Goal: Information Seeking & Learning: Learn about a topic

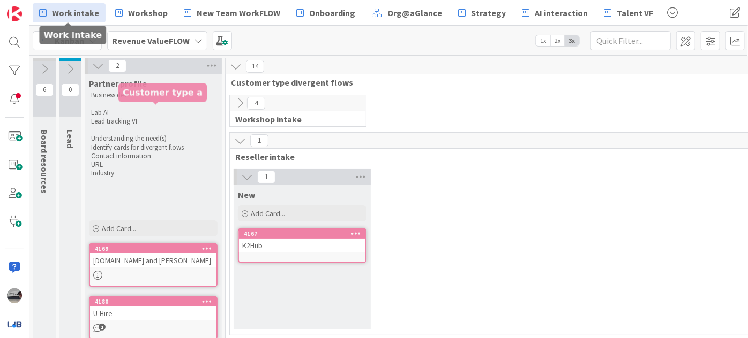
scroll to position [191, 0]
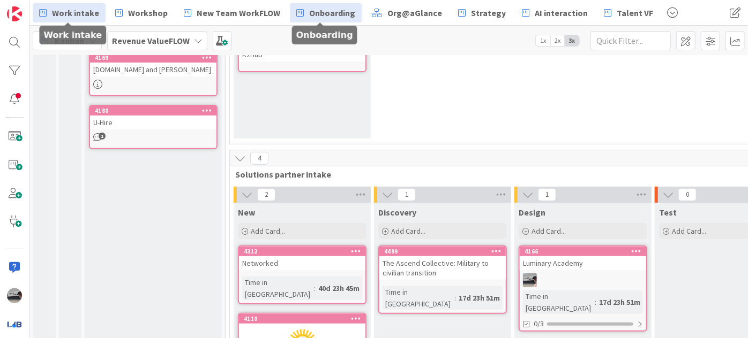
click at [335, 18] on span "Onboarding" at bounding box center [332, 12] width 46 height 13
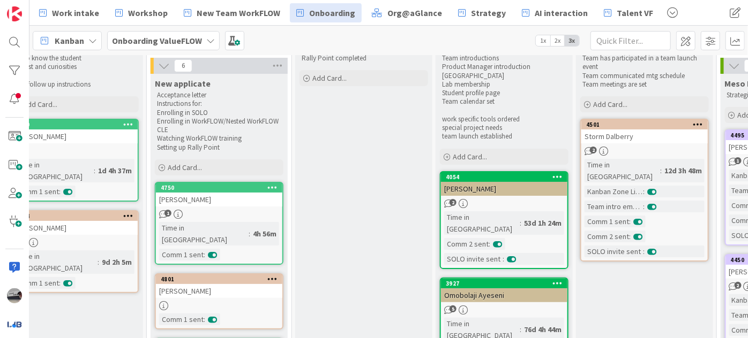
scroll to position [37, 335]
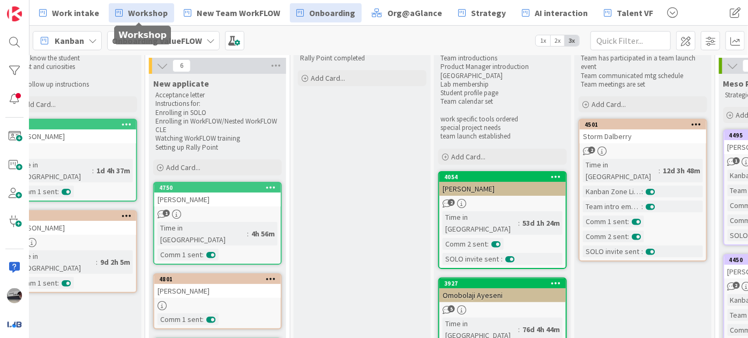
click at [132, 6] on span "Workshop" at bounding box center [148, 12] width 40 height 13
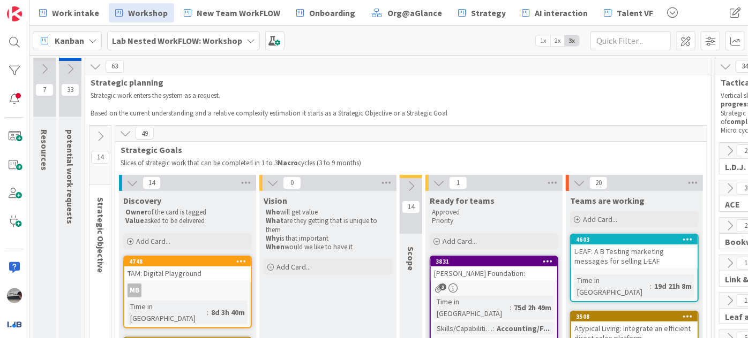
click at [130, 185] on icon at bounding box center [132, 183] width 12 height 12
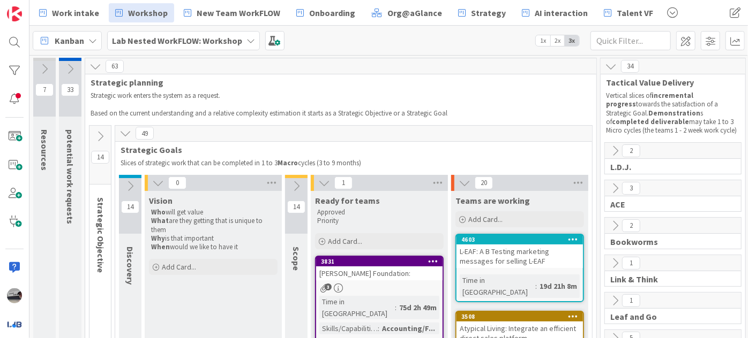
click at [157, 185] on icon at bounding box center [158, 183] width 12 height 12
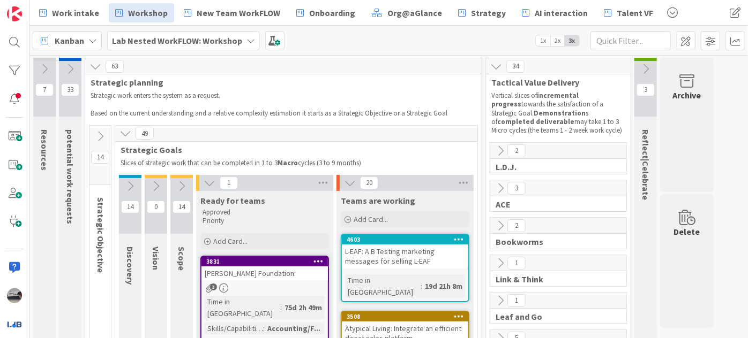
click at [208, 185] on icon at bounding box center [209, 183] width 12 height 12
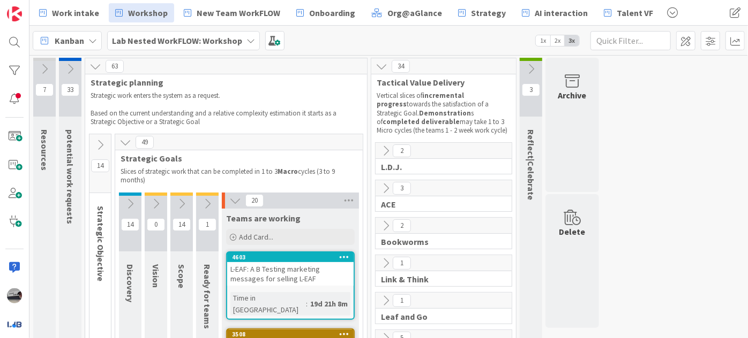
click at [234, 199] on icon at bounding box center [235, 201] width 12 height 12
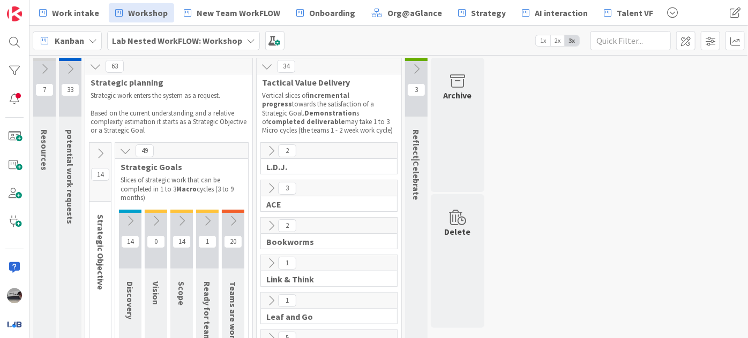
click at [127, 149] on icon at bounding box center [125, 151] width 12 height 12
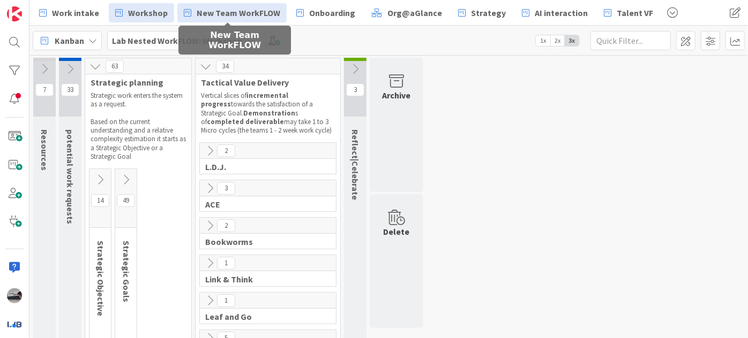
click at [220, 12] on span "New Team WorkFLOW" at bounding box center [239, 12] width 84 height 13
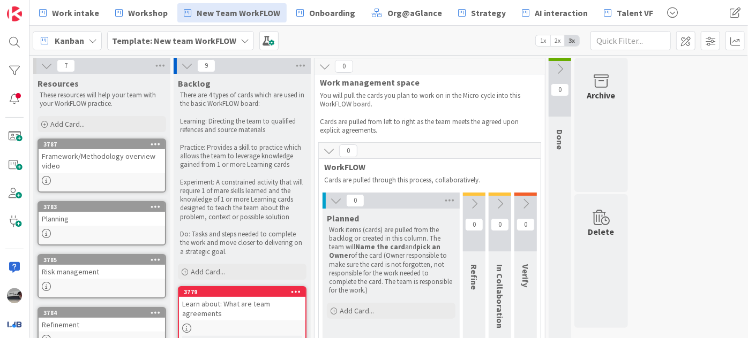
click at [331, 199] on icon at bounding box center [336, 201] width 12 height 12
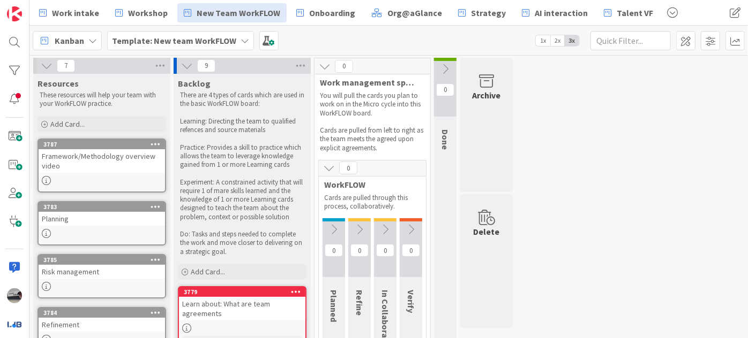
click at [322, 167] on button at bounding box center [329, 168] width 14 height 14
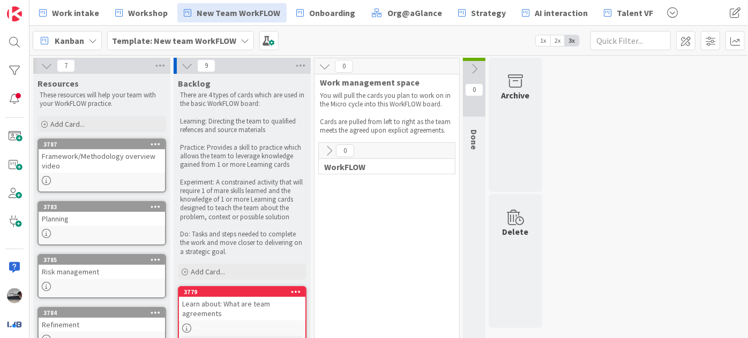
click at [182, 64] on icon at bounding box center [187, 66] width 12 height 12
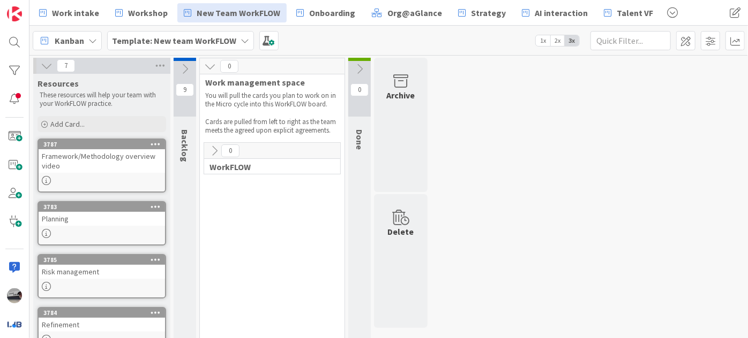
click at [214, 149] on icon at bounding box center [214, 151] width 12 height 12
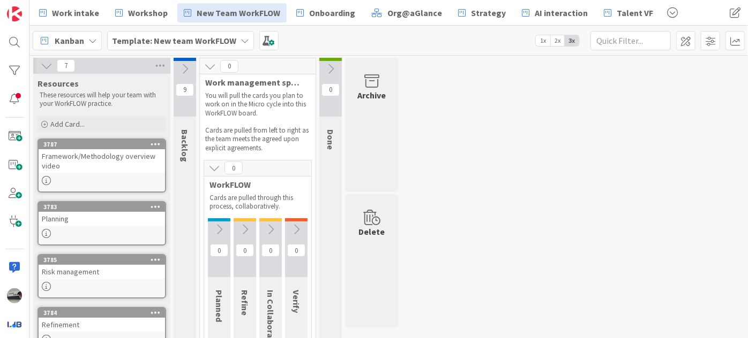
click at [43, 64] on icon at bounding box center [47, 66] width 12 height 12
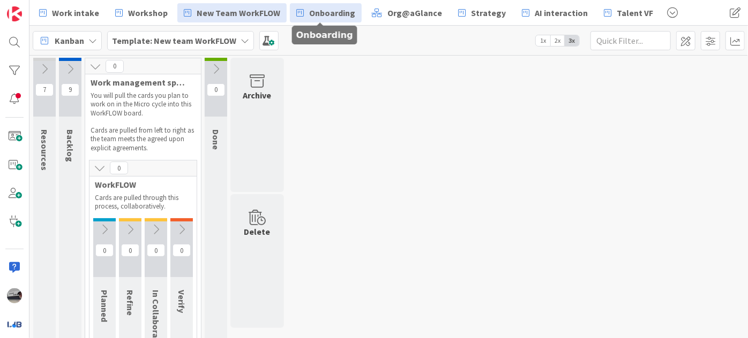
click at [326, 14] on span "Onboarding" at bounding box center [332, 12] width 46 height 13
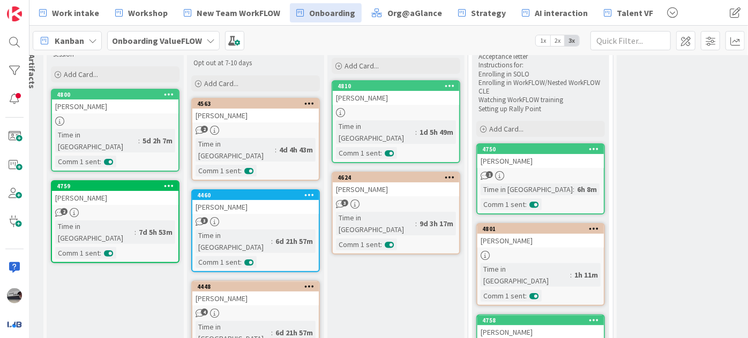
scroll to position [0, 12]
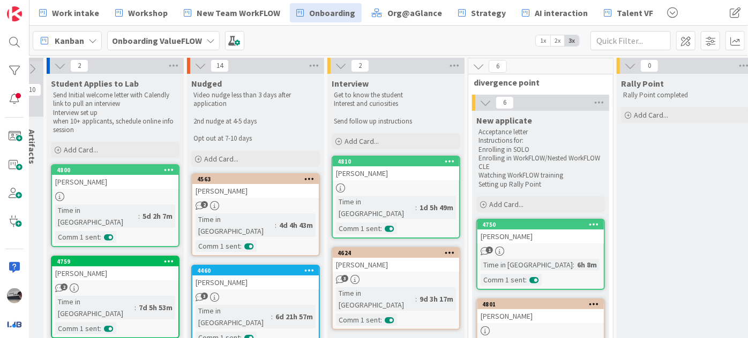
click at [172, 41] on b "Onboarding ValueFLOW" at bounding box center [157, 40] width 90 height 11
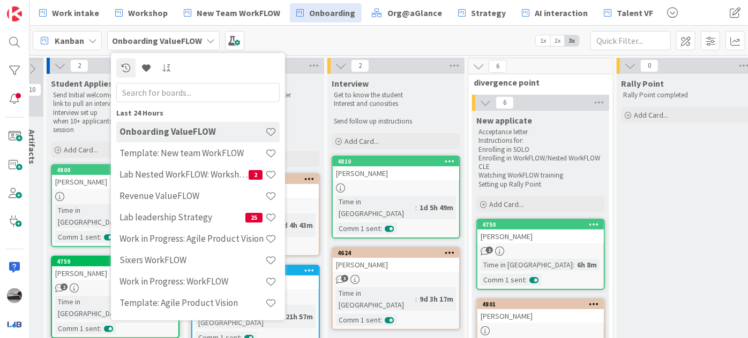
click at [300, 42] on div "Kanban Onboarding ValueFLOW Last 24 Hours Onboarding ValueFLOW Template: New te…" at bounding box center [388, 40] width 718 height 29
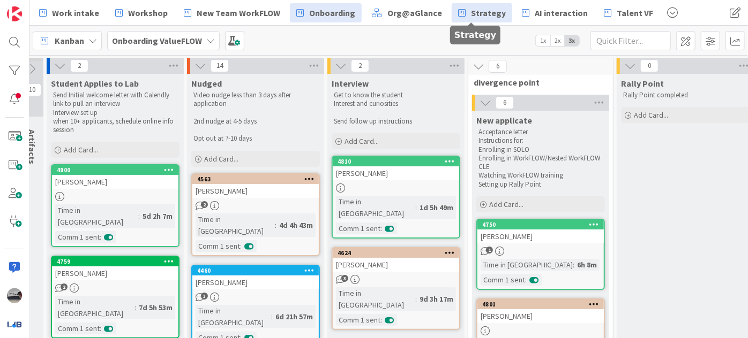
click at [478, 15] on span "Strategy" at bounding box center [488, 12] width 35 height 13
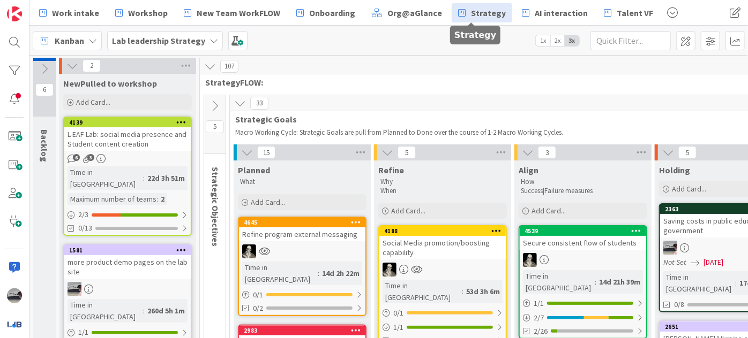
click at [203, 32] on div "Lab leadership Strategy" at bounding box center [165, 40] width 116 height 19
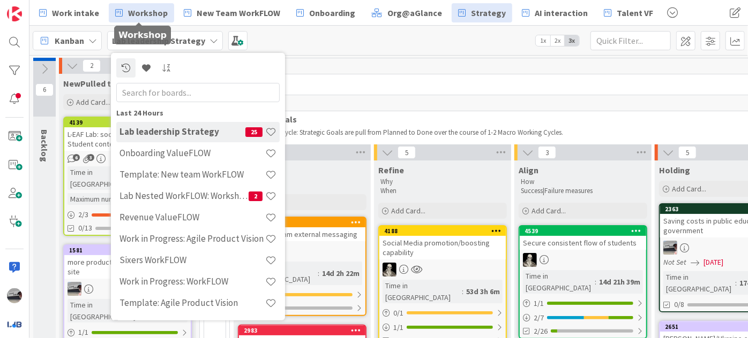
click at [133, 18] on span "Workshop" at bounding box center [148, 12] width 40 height 13
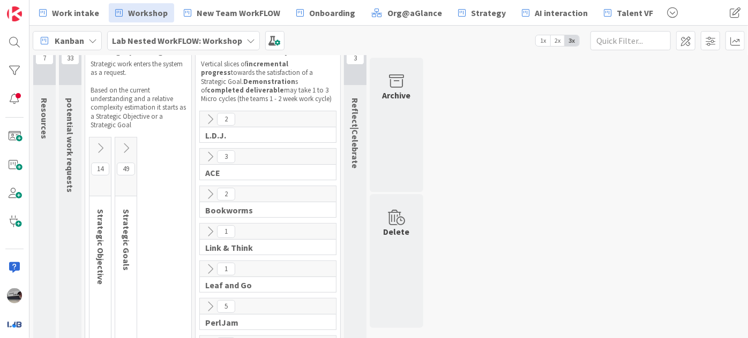
scroll to position [48, 0]
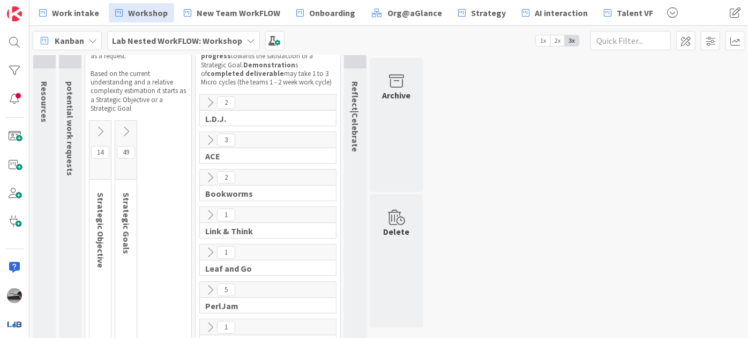
click at [127, 130] on icon at bounding box center [126, 132] width 12 height 12
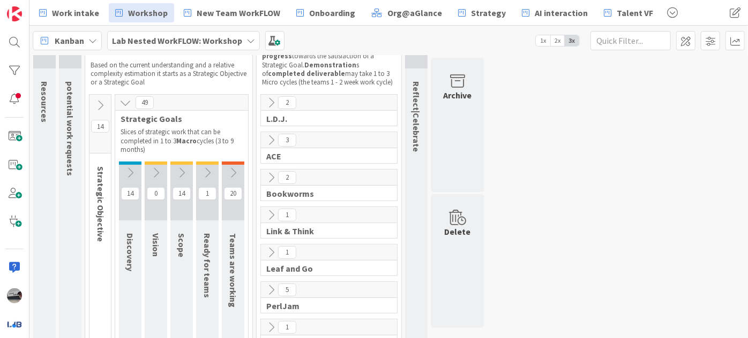
scroll to position [97, 0]
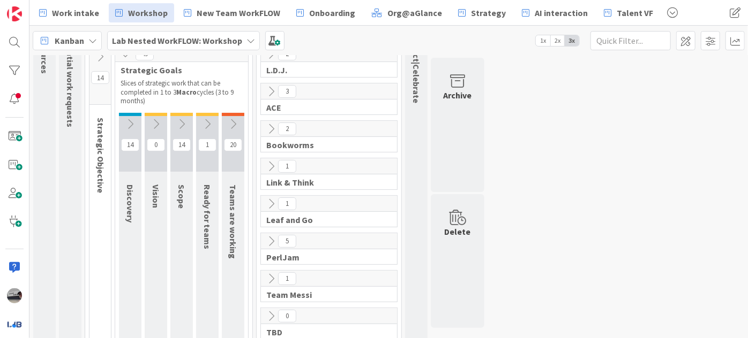
click at [238, 122] on icon at bounding box center [233, 124] width 12 height 12
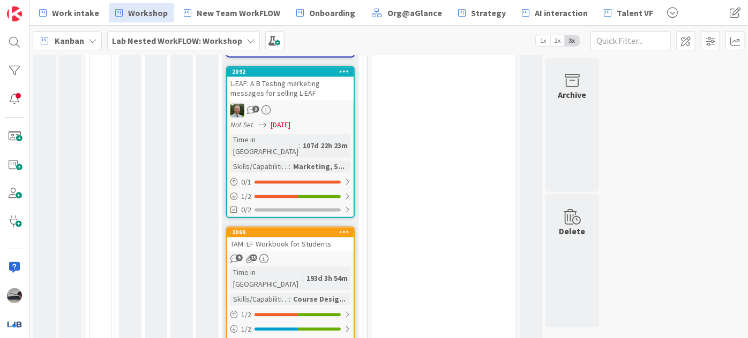
scroll to position [1160, 0]
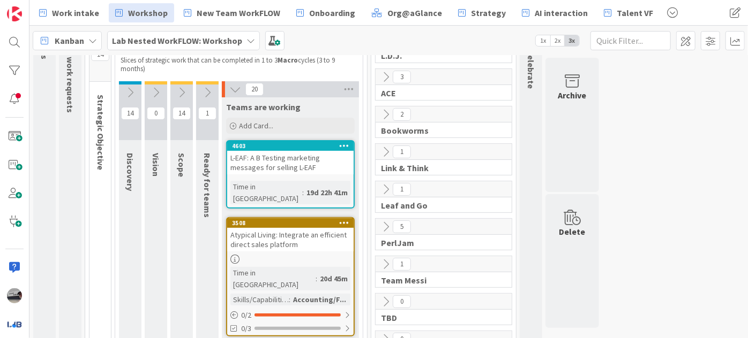
scroll to position [89, 0]
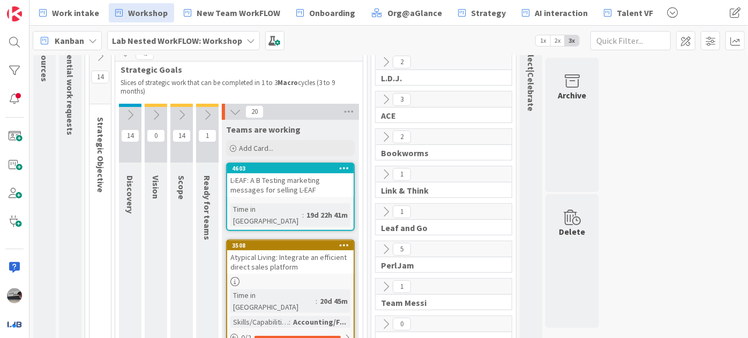
click at [383, 210] on icon at bounding box center [386, 212] width 12 height 12
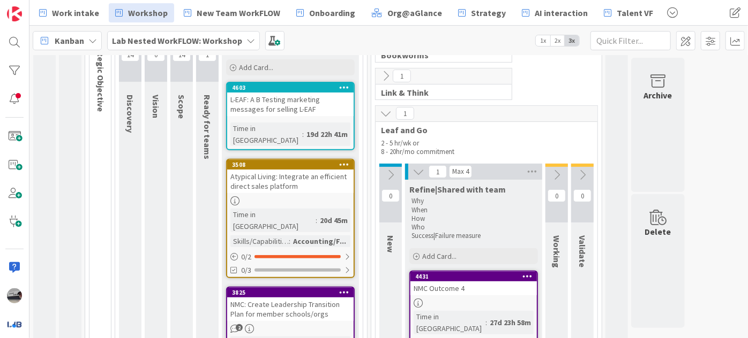
scroll to position [186, 0]
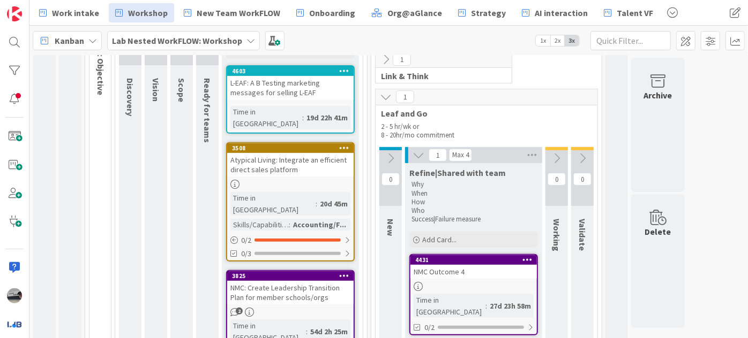
click at [583, 159] on icon at bounding box center [582, 159] width 12 height 12
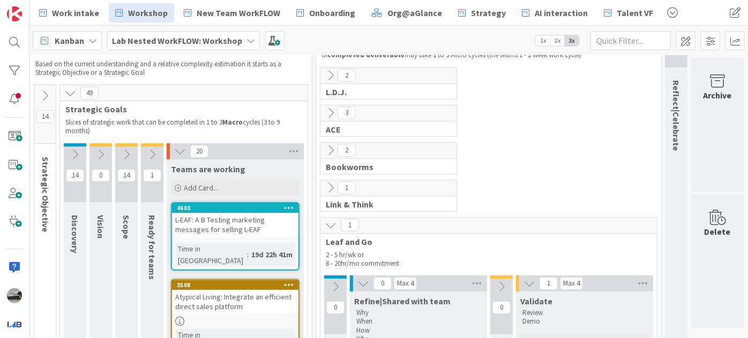
scroll to position [48, 61]
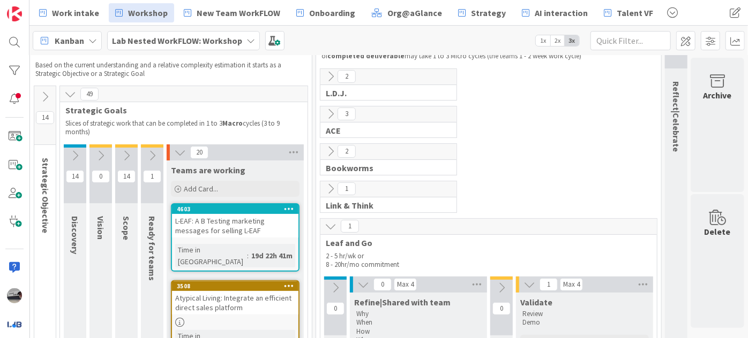
click at [141, 150] on button at bounding box center [152, 156] width 22 height 16
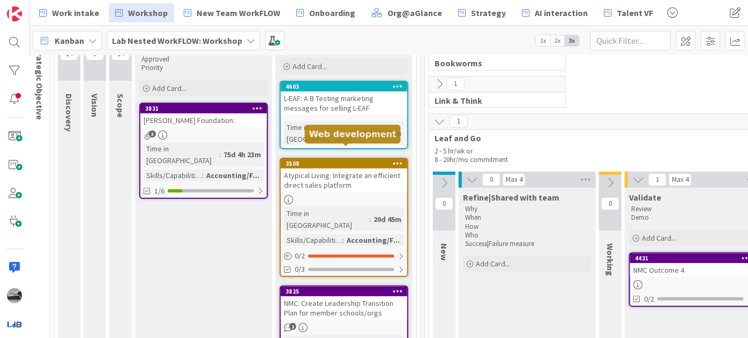
scroll to position [54, 61]
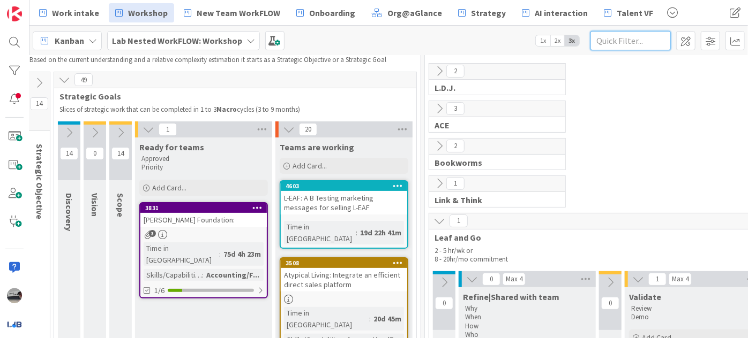
click at [602, 36] on input "text" at bounding box center [630, 40] width 80 height 19
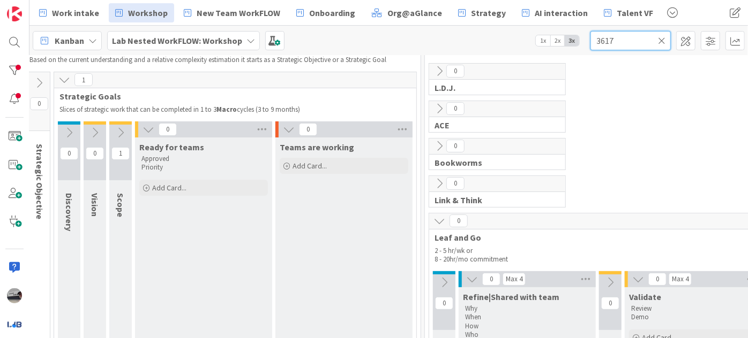
type input "3617"
drag, startPoint x: 43, startPoint y: 174, endPoint x: 69, endPoint y: 164, distance: 28.0
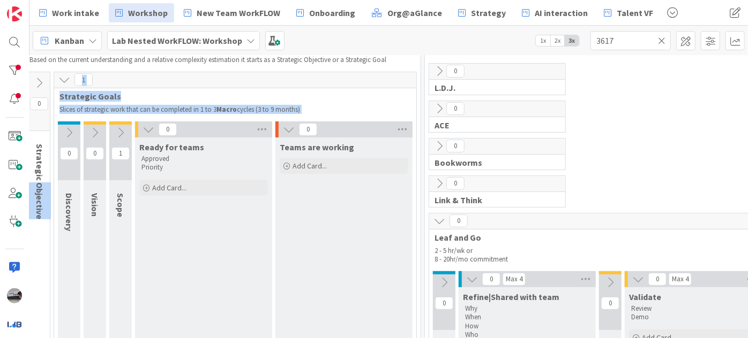
click at [123, 134] on icon at bounding box center [121, 133] width 12 height 12
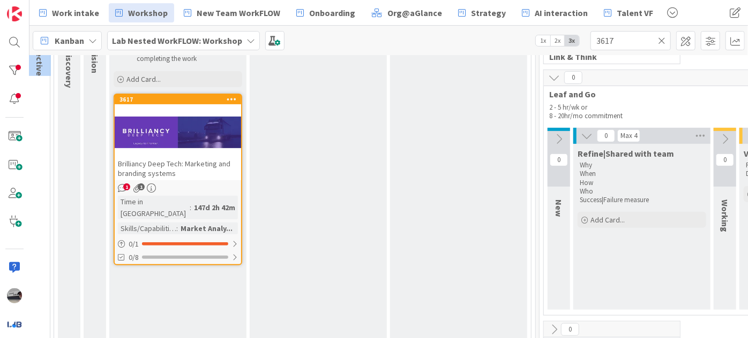
scroll to position [200, 61]
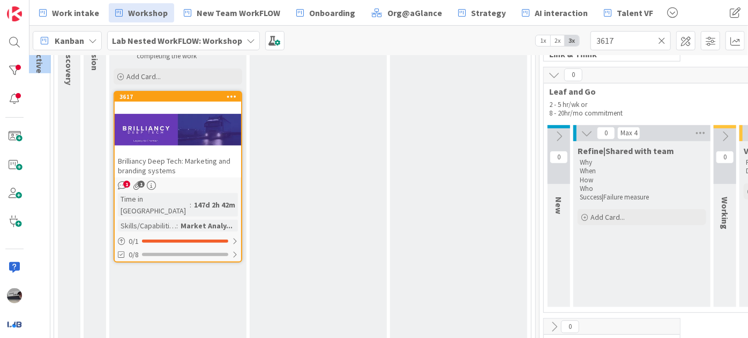
click at [178, 163] on span "Brilliancy Deep Tech: Marketing and branding systems" at bounding box center [174, 165] width 112 height 19
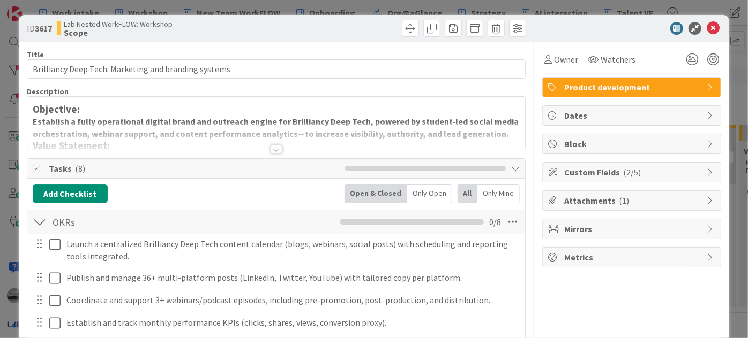
click at [274, 148] on div at bounding box center [276, 149] width 12 height 9
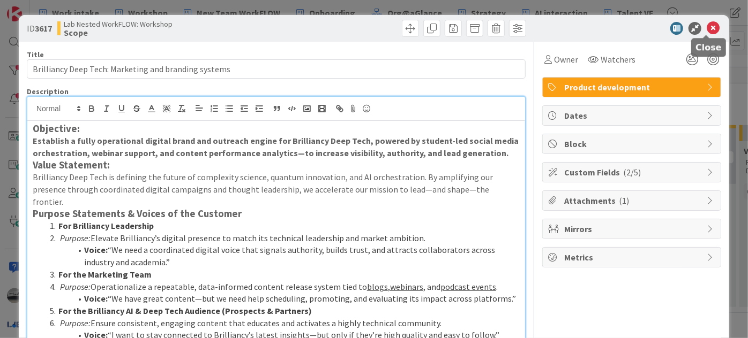
click at [708, 25] on icon at bounding box center [712, 28] width 13 height 13
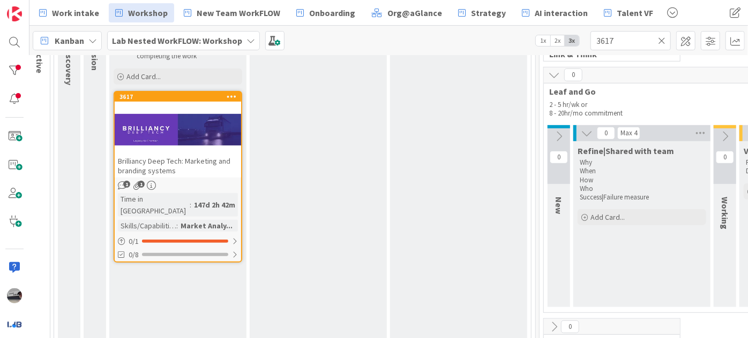
click at [175, 172] on div "Brilliancy Deep Tech: Marketing and branding systems" at bounding box center [178, 166] width 126 height 24
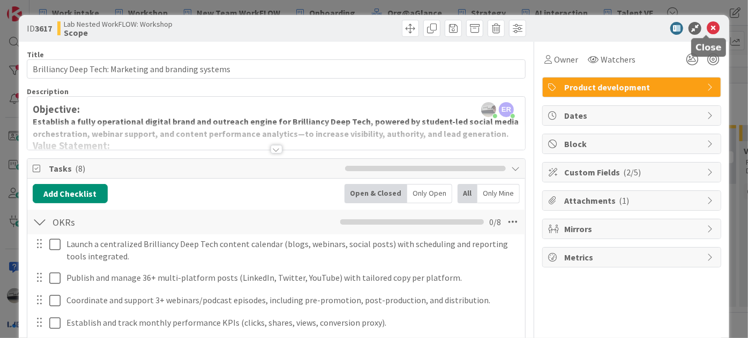
click at [706, 29] on icon at bounding box center [712, 28] width 13 height 13
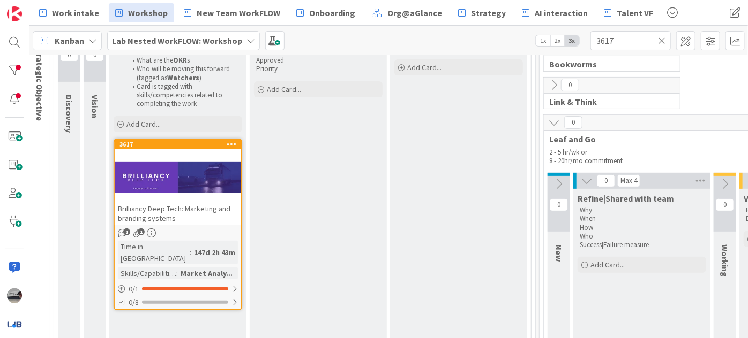
scroll to position [102, 61]
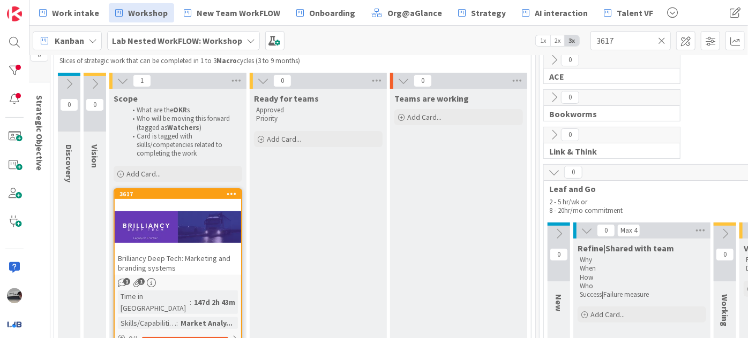
click at [224, 39] on b "Lab Nested WorkFLOW: Workshop" at bounding box center [177, 40] width 130 height 11
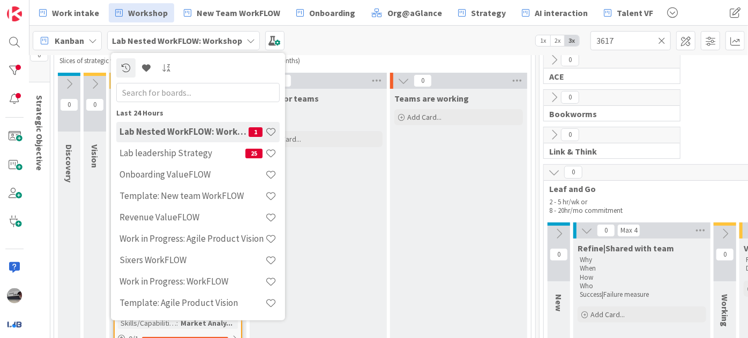
click at [218, 92] on input "text" at bounding box center [197, 91] width 163 height 19
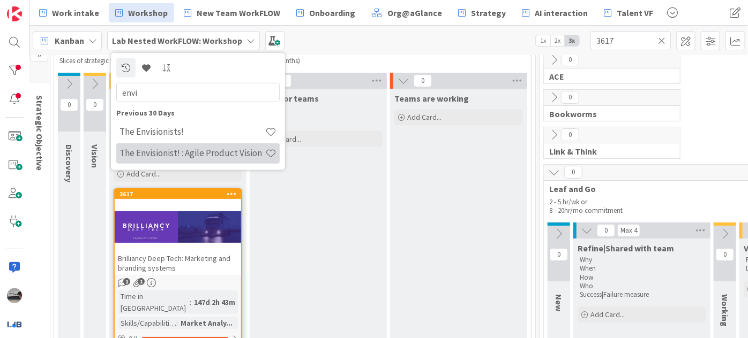
type input "envi"
click at [221, 152] on h4 "The Envisionist! : Agile Product Vision" at bounding box center [192, 153] width 146 height 11
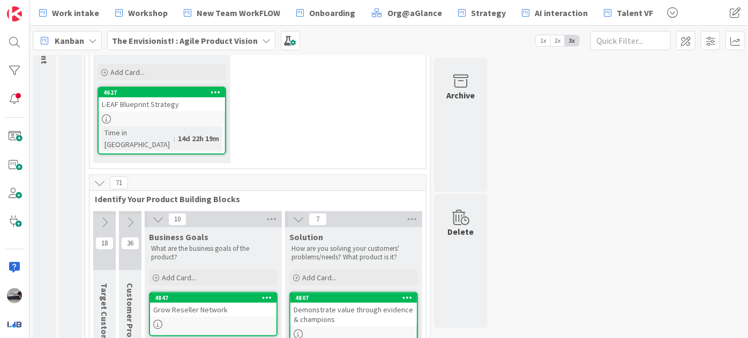
scroll to position [194, 0]
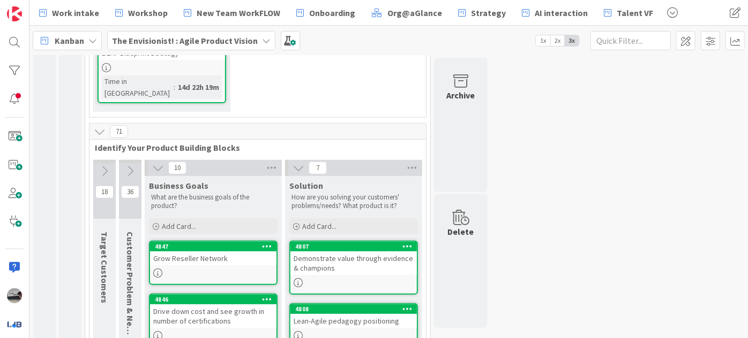
click at [130, 165] on icon at bounding box center [130, 171] width 12 height 12
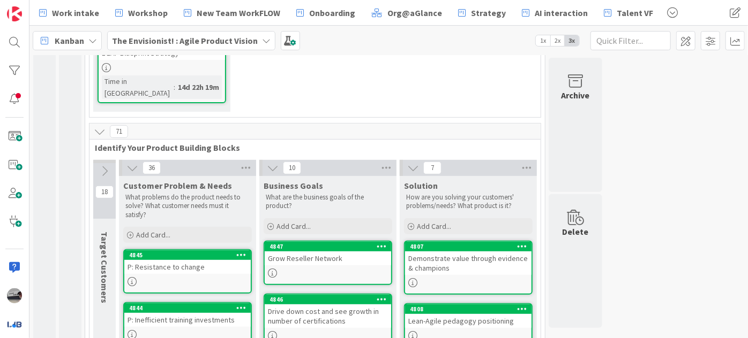
click at [100, 165] on icon at bounding box center [105, 171] width 12 height 12
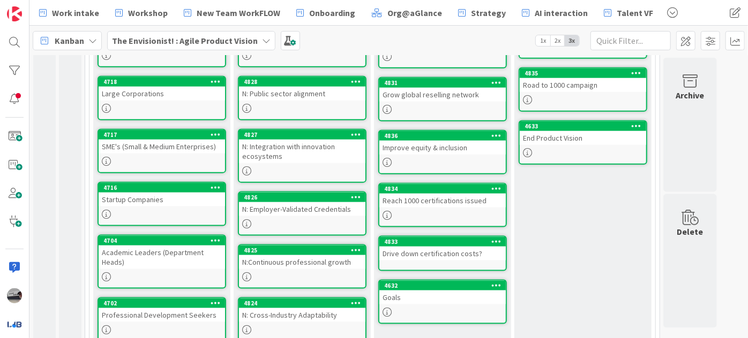
scroll to position [678, 0]
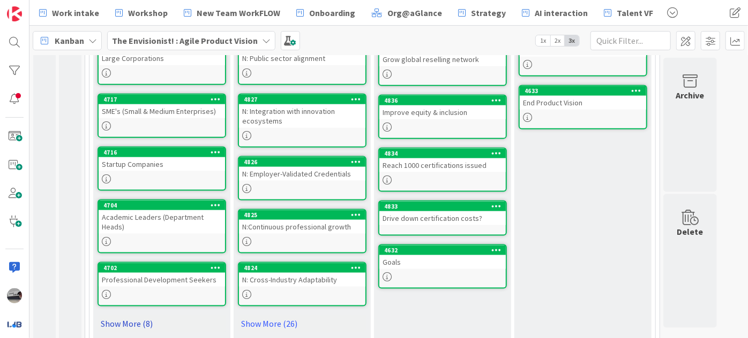
click at [116, 315] on link "Show More (8)" at bounding box center [161, 323] width 129 height 17
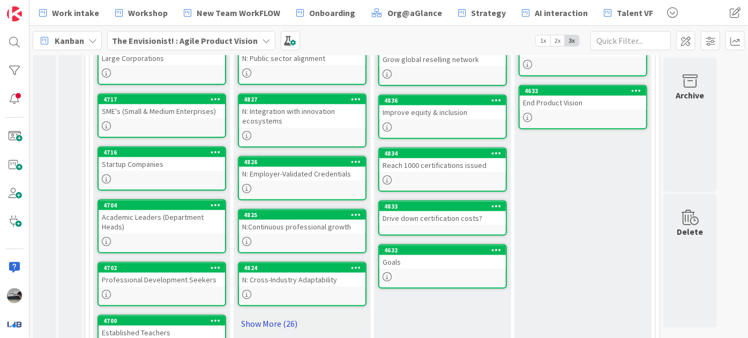
click at [267, 315] on link "Show More (26)" at bounding box center [302, 323] width 129 height 17
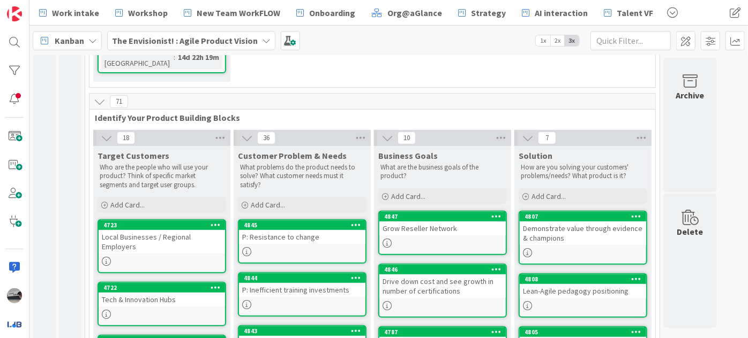
scroll to position [243, 0]
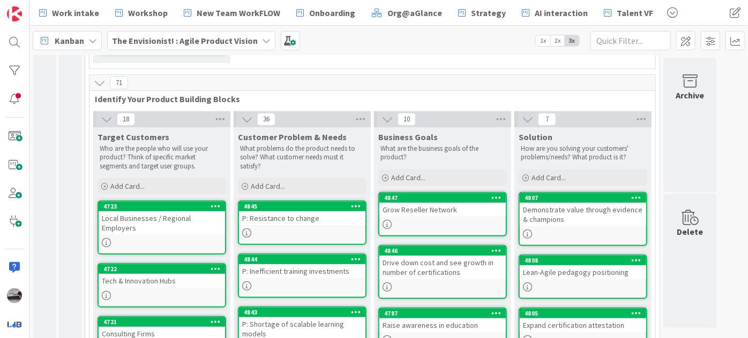
click at [105, 114] on icon at bounding box center [107, 120] width 12 height 12
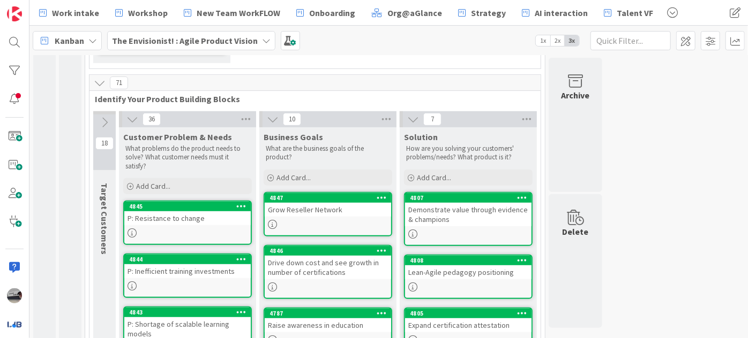
click at [131, 114] on icon at bounding box center [132, 120] width 12 height 12
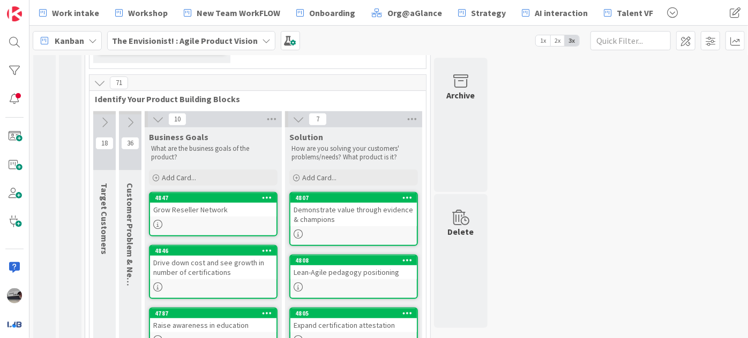
click at [155, 114] on icon at bounding box center [158, 120] width 12 height 12
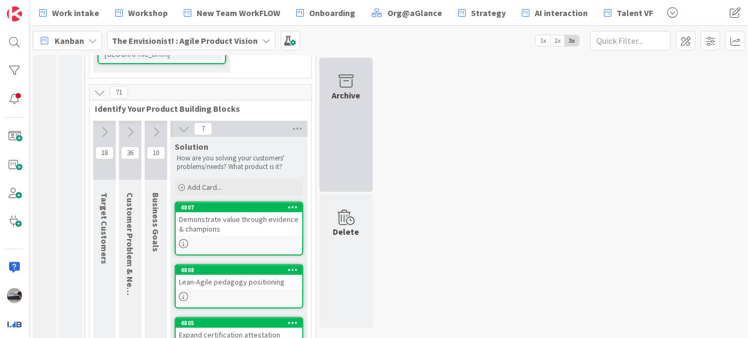
scroll to position [282, 0]
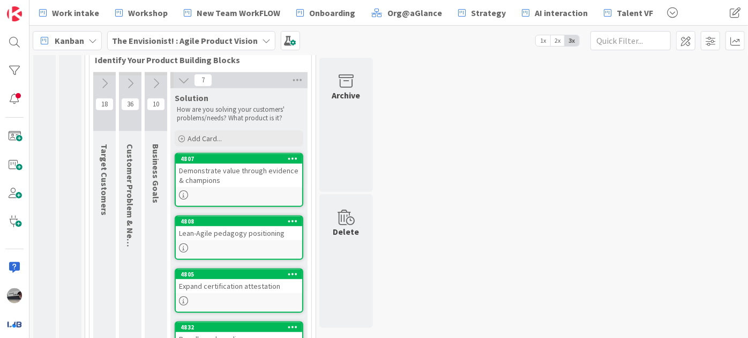
click at [153, 78] on icon at bounding box center [156, 84] width 12 height 12
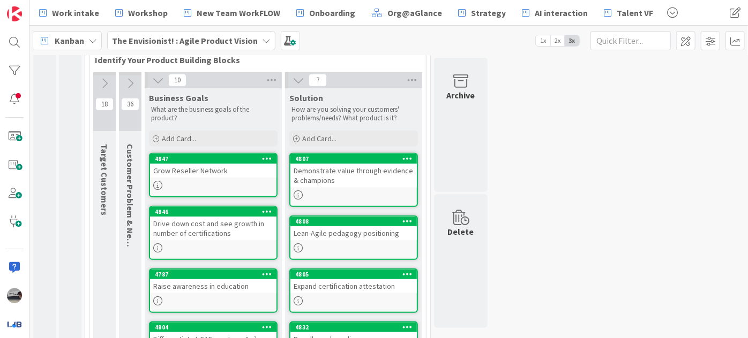
click at [132, 78] on icon at bounding box center [130, 84] width 12 height 12
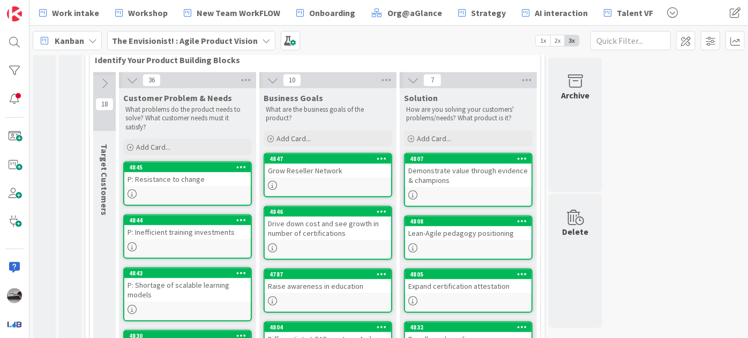
click at [105, 78] on icon at bounding box center [105, 84] width 12 height 12
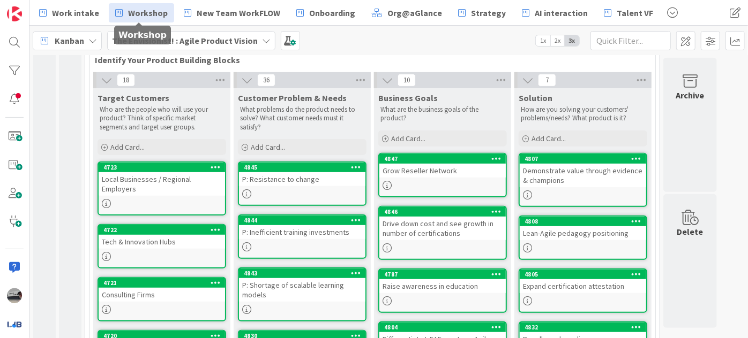
click at [153, 13] on span "Workshop" at bounding box center [148, 12] width 40 height 13
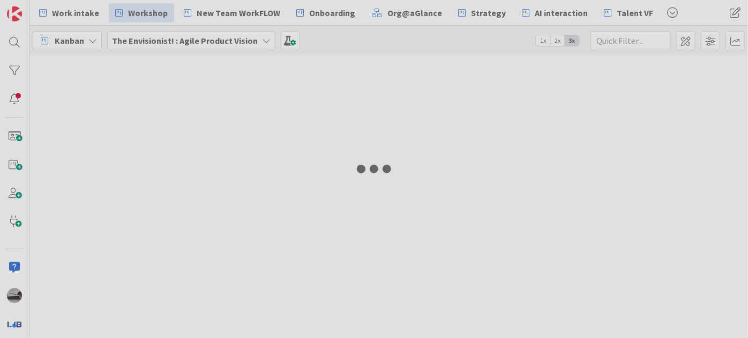
type input "3617"
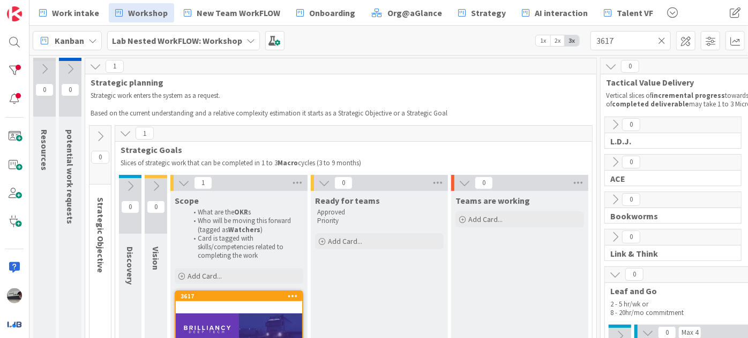
click at [138, 192] on button at bounding box center [130, 186] width 22 height 16
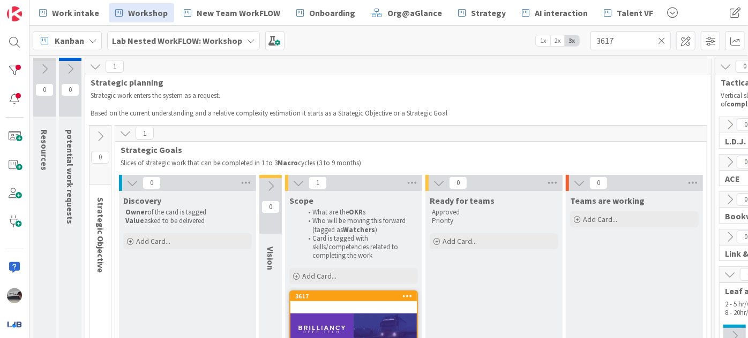
click at [662, 42] on icon at bounding box center [661, 41] width 7 height 10
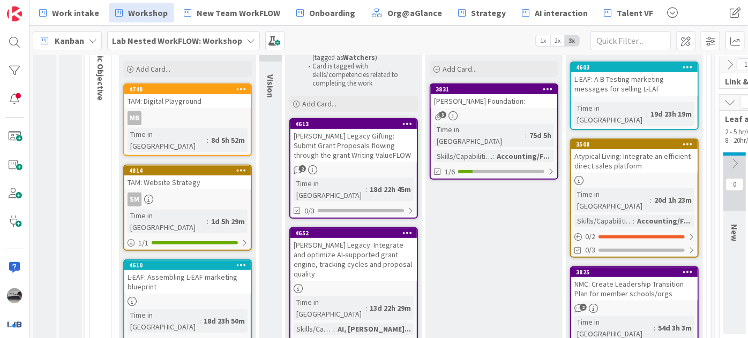
scroll to position [194, 0]
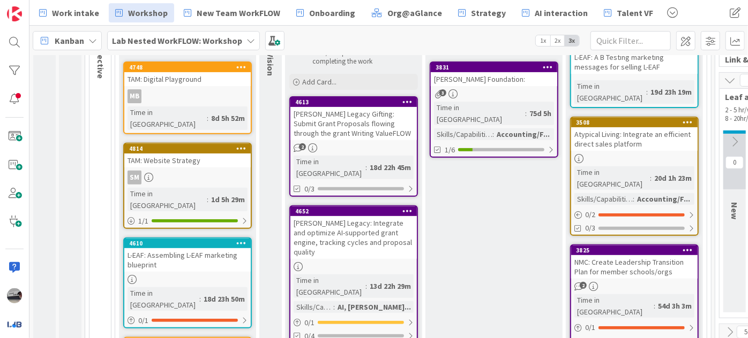
click at [167, 248] on div "L-EAF: Assembling L-EAF marketing blueprint" at bounding box center [187, 260] width 126 height 24
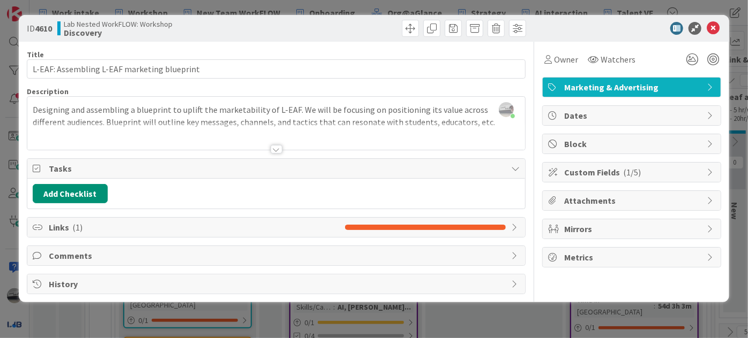
click at [277, 149] on div at bounding box center [276, 149] width 12 height 9
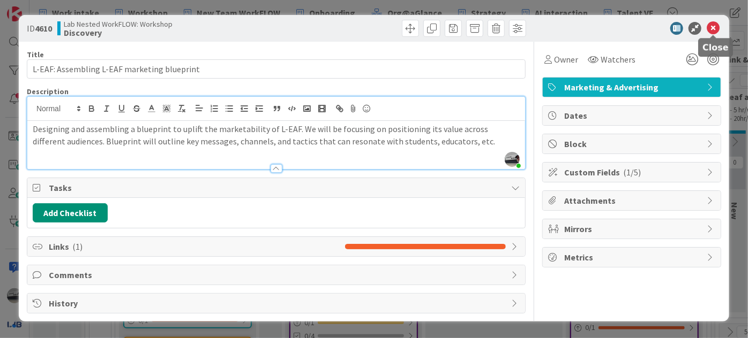
click at [711, 24] on icon at bounding box center [712, 28] width 13 height 13
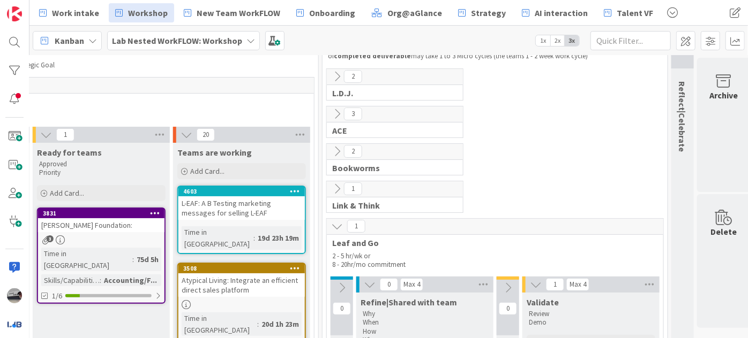
scroll to position [194, 393]
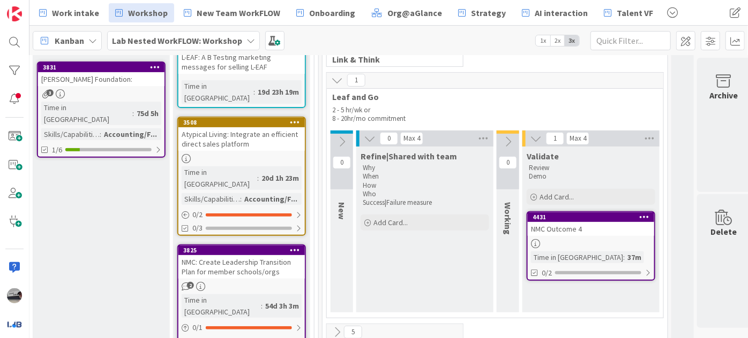
click at [250, 255] on div "NMC: Create Leadership Transition Plan for member schools/orgs" at bounding box center [241, 267] width 126 height 24
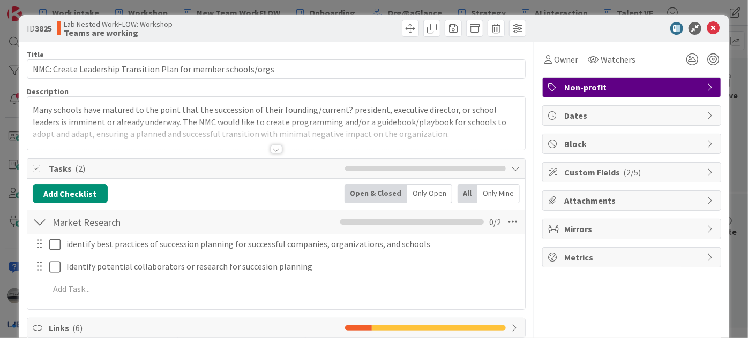
click at [275, 152] on div at bounding box center [276, 149] width 12 height 9
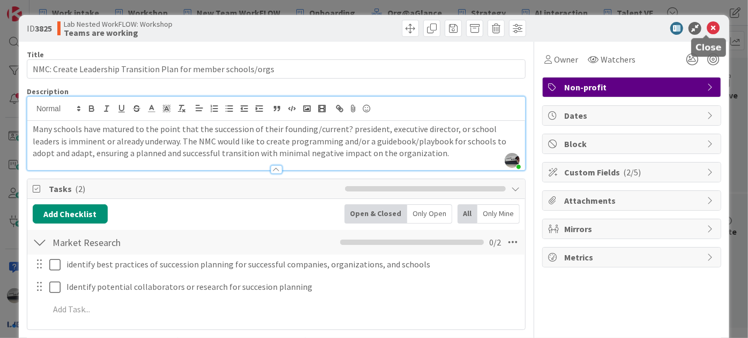
click at [706, 25] on icon at bounding box center [712, 28] width 13 height 13
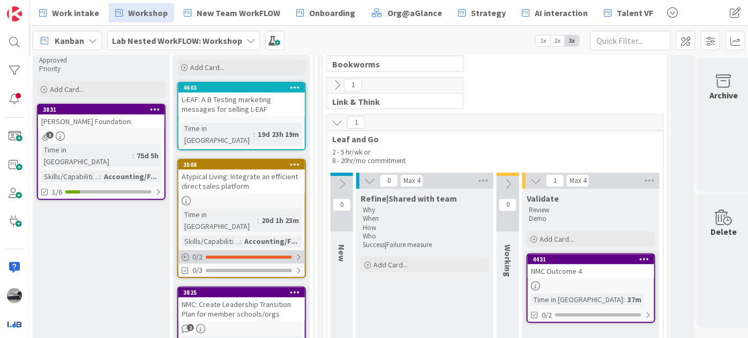
scroll to position [97, 393]
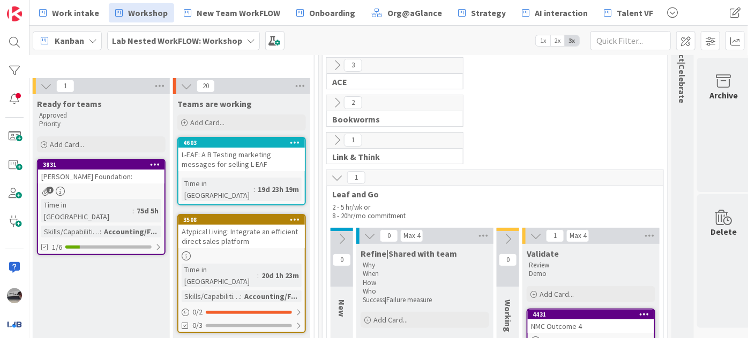
click at [239, 227] on div "Atypical Living: Integrate an efficient direct sales platform" at bounding box center [241, 237] width 126 height 24
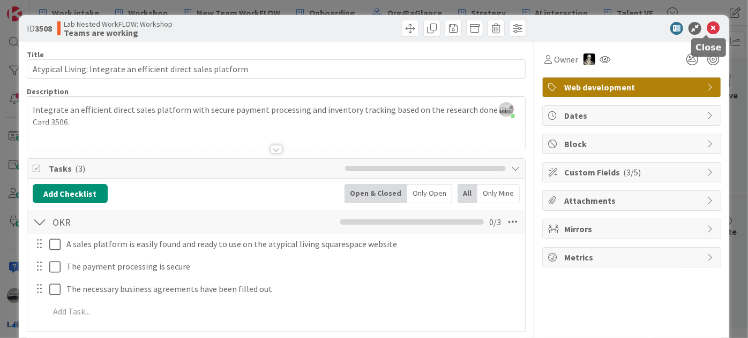
click at [707, 27] on icon at bounding box center [712, 28] width 13 height 13
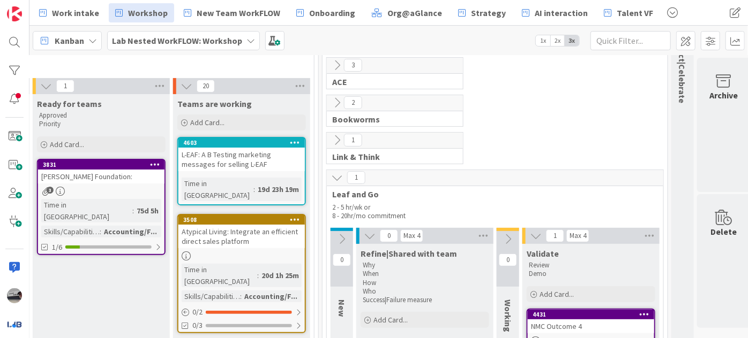
click at [224, 167] on div "L-EAF: A B Testing marketing messages for selling L-EAF" at bounding box center [241, 160] width 126 height 24
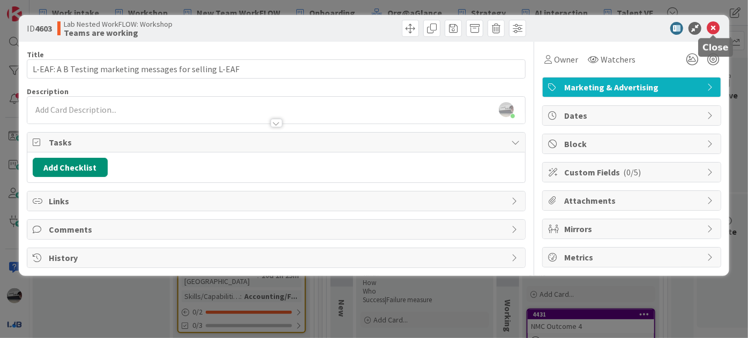
click at [714, 22] on icon at bounding box center [712, 28] width 13 height 13
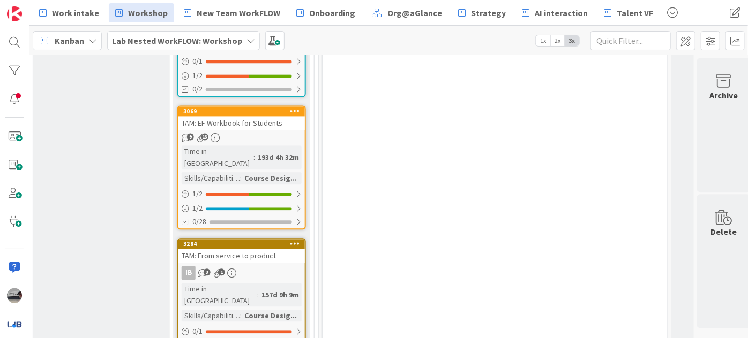
scroll to position [1265, 393]
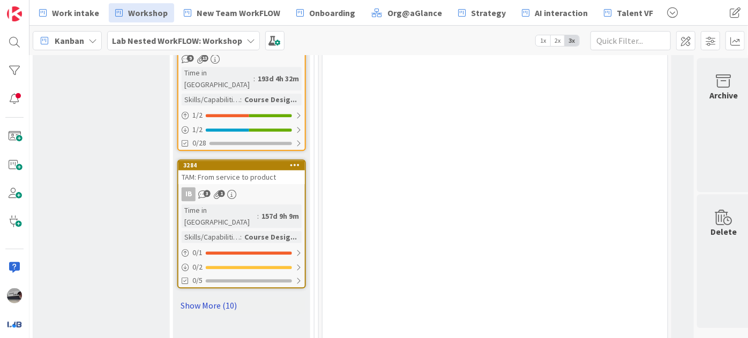
click at [206, 297] on link "Show More (10)" at bounding box center [241, 305] width 129 height 17
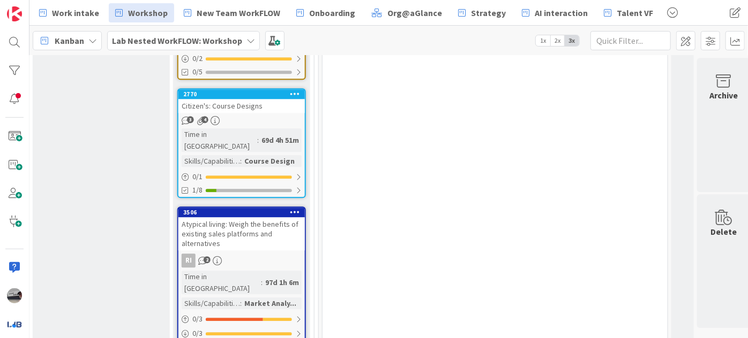
scroll to position [1558, 393]
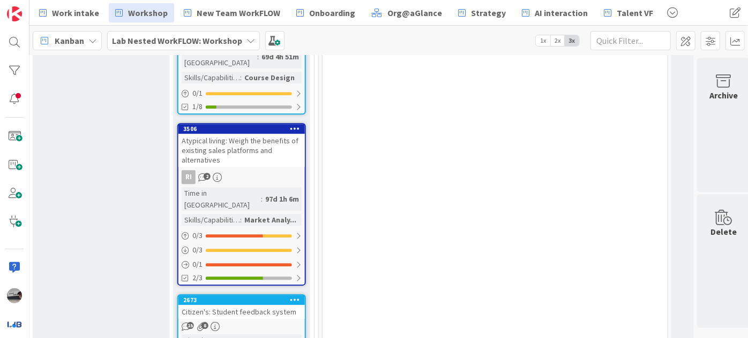
click at [245, 305] on div "Citizen's: Student feedback system" at bounding box center [241, 312] width 126 height 14
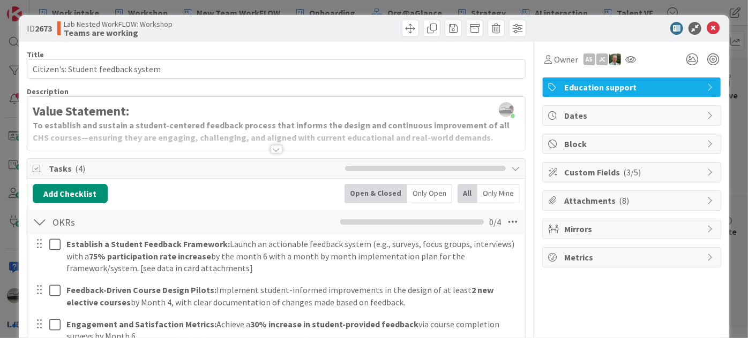
click at [271, 152] on div at bounding box center [276, 149] width 12 height 9
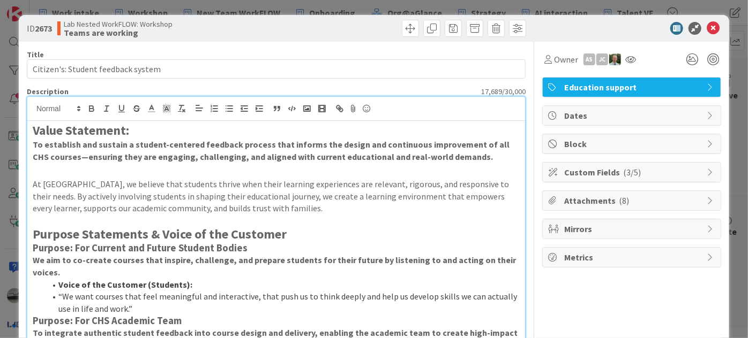
drag, startPoint x: 213, startPoint y: 206, endPoint x: 23, endPoint y: 146, distance: 198.7
click at [706, 27] on icon at bounding box center [712, 28] width 13 height 13
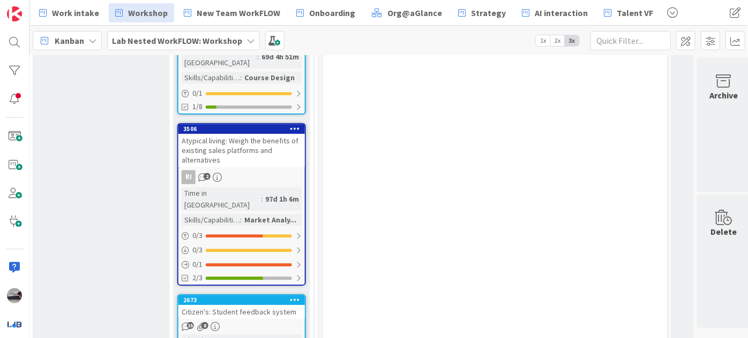
click at [155, 37] on b "Lab Nested WorkFLOW: Workshop" at bounding box center [177, 40] width 130 height 11
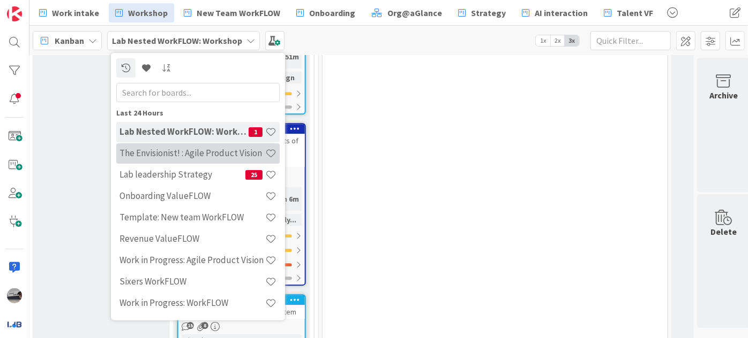
click at [184, 148] on h4 "The Envisionist! : Agile Product Vision" at bounding box center [192, 153] width 146 height 11
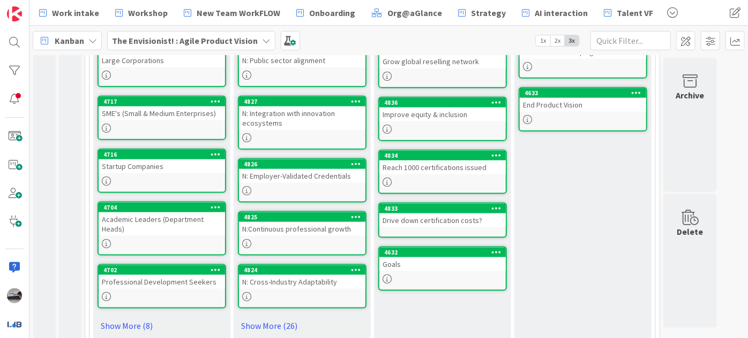
scroll to position [678, 0]
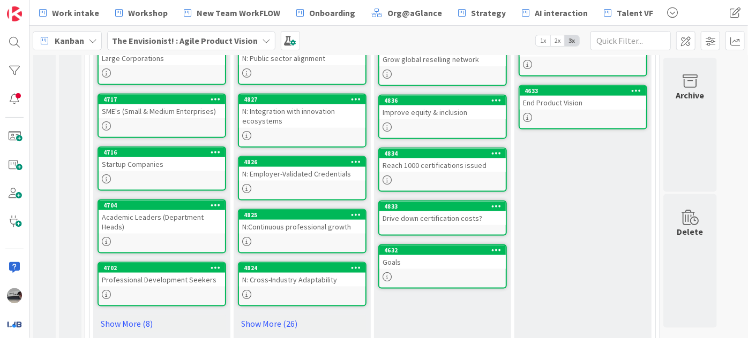
click at [433, 212] on div "Drive down certification costs?" at bounding box center [442, 219] width 126 height 14
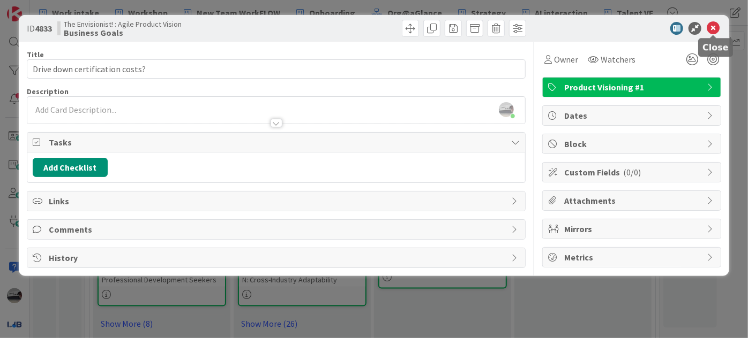
click at [714, 27] on icon at bounding box center [712, 28] width 13 height 13
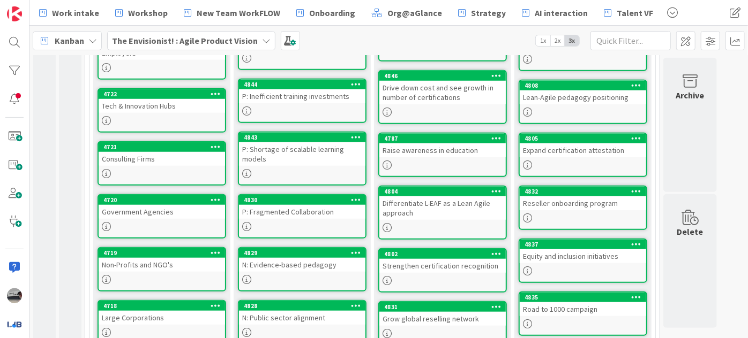
scroll to position [435, 0]
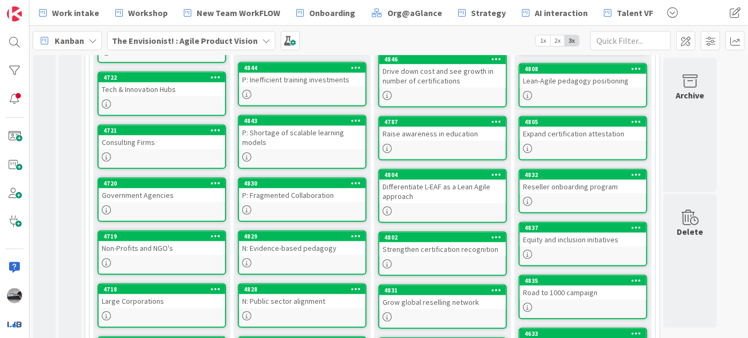
click at [226, 40] on b "The Envisionist! : Agile Product Vision" at bounding box center [185, 40] width 146 height 11
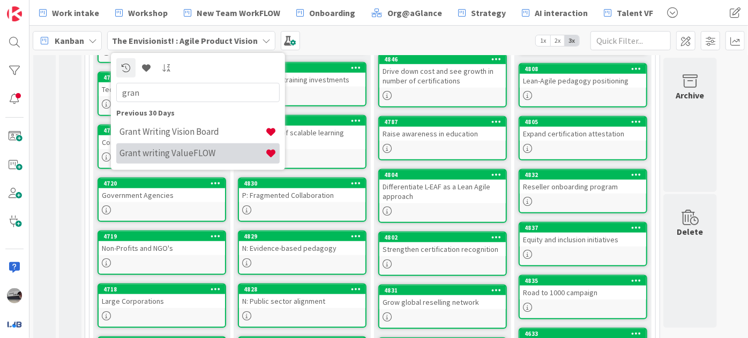
type input "gran"
click at [216, 149] on h4 "Grant writing ValueFLOW" at bounding box center [192, 153] width 146 height 11
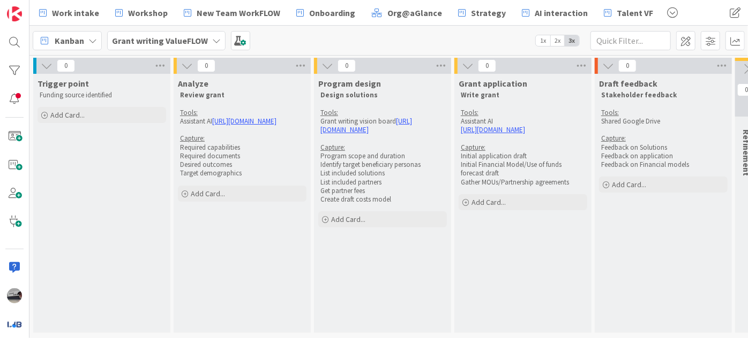
click at [247, 40] on div "[PERSON_NAME] writing ValueFLOW 1x 2x 3x" at bounding box center [388, 40] width 718 height 29
click at [241, 39] on span at bounding box center [240, 40] width 19 height 19
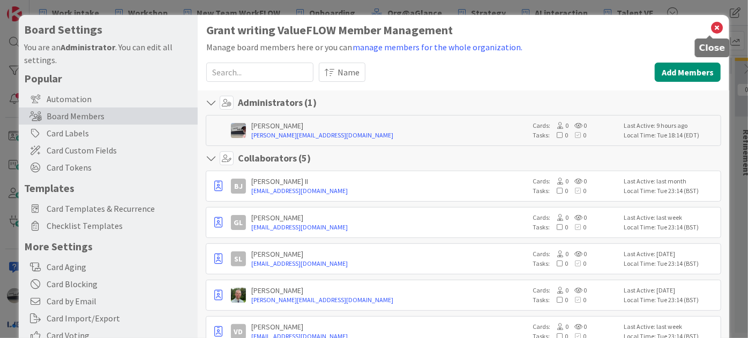
click at [710, 27] on icon at bounding box center [717, 27] width 14 height 15
